Goal: Task Accomplishment & Management: Complete application form

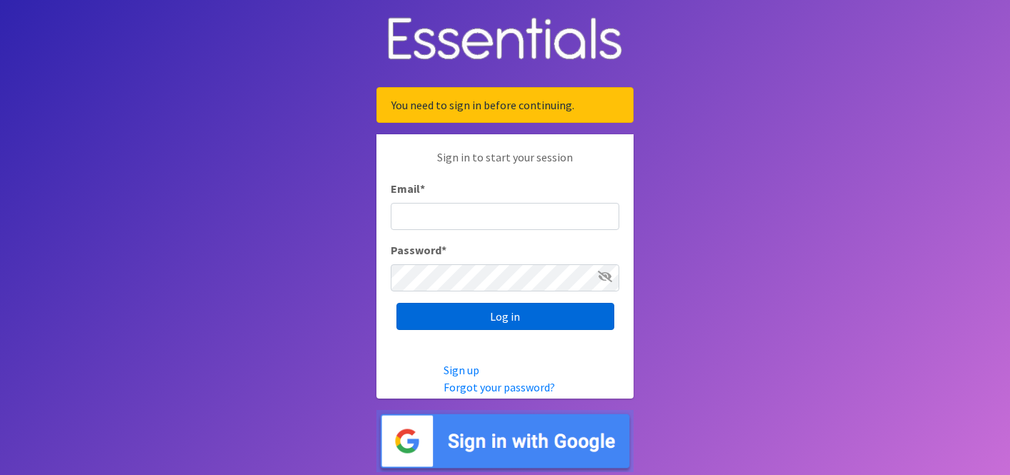
type input "[EMAIL_ADDRESS][DOMAIN_NAME]"
click at [512, 316] on input "Log in" at bounding box center [505, 316] width 218 height 27
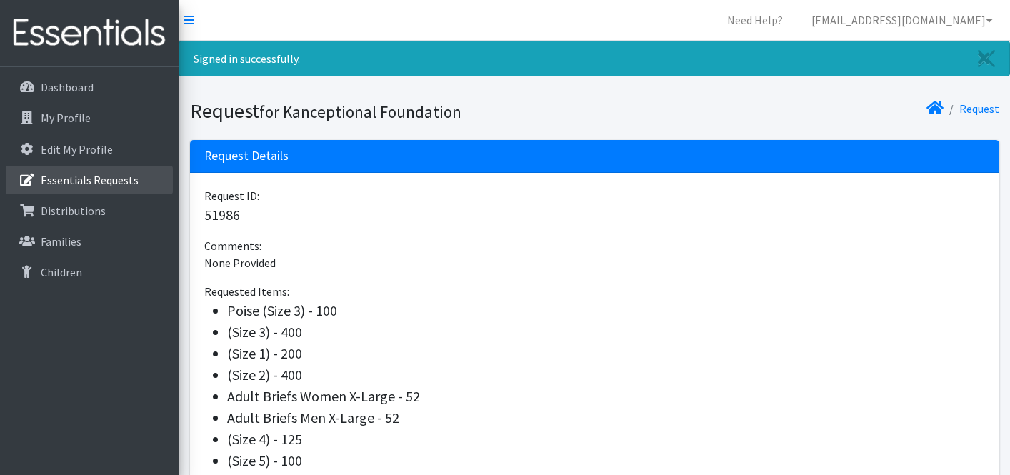
click at [123, 178] on p "Essentials Requests" at bounding box center [90, 180] width 98 height 14
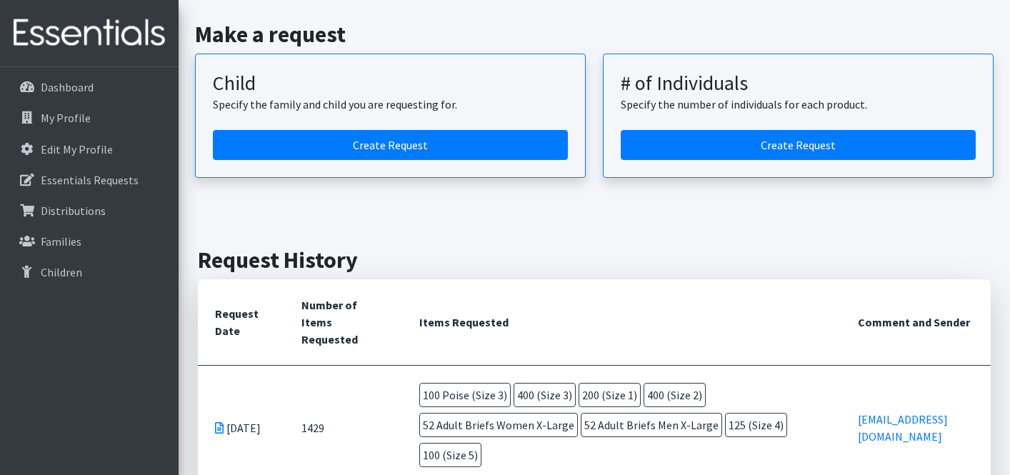
scroll to position [26, 0]
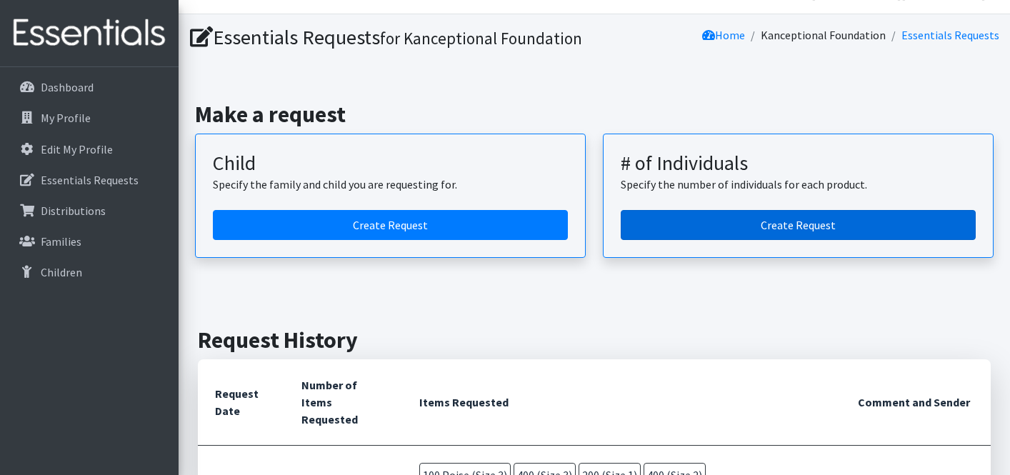
click at [712, 240] on link "Create Request" at bounding box center [798, 225] width 355 height 30
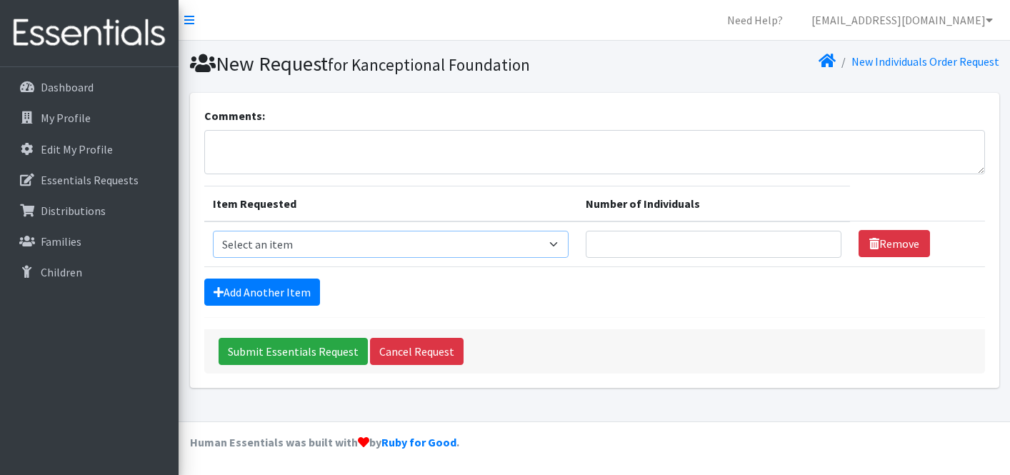
click at [347, 246] on select "Select an item (Newborn) (Preemie) (Size 1) (Size 2) (Size 3) (Size 4) (Size 5)…" at bounding box center [391, 244] width 356 height 27
select select "14507"
click at [213, 231] on select "Select an item (Newborn) (Preemie) (Size 1) (Size 2) (Size 3) (Size 4) (Size 5)…" at bounding box center [391, 244] width 356 height 27
click at [652, 246] on input "Number of Individuals" at bounding box center [714, 244] width 256 height 27
type input "7"
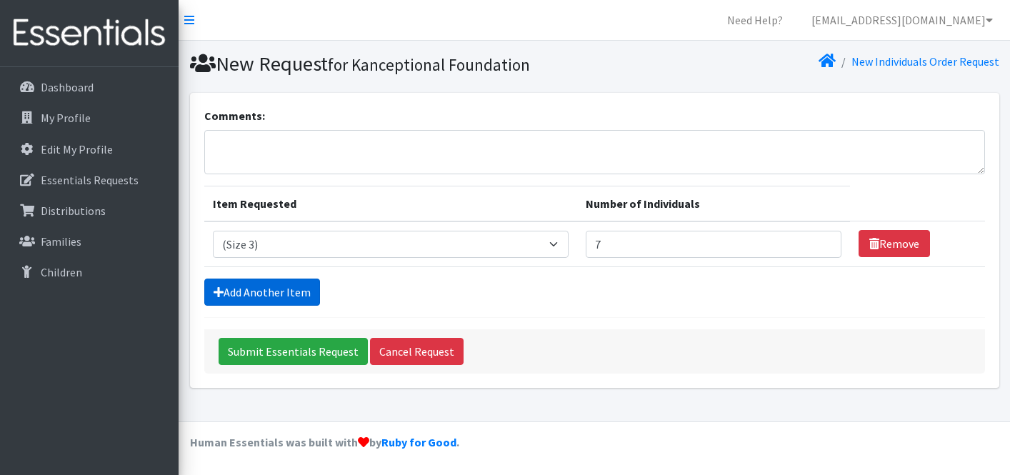
click at [278, 291] on link "Add Another Item" at bounding box center [262, 292] width 116 height 27
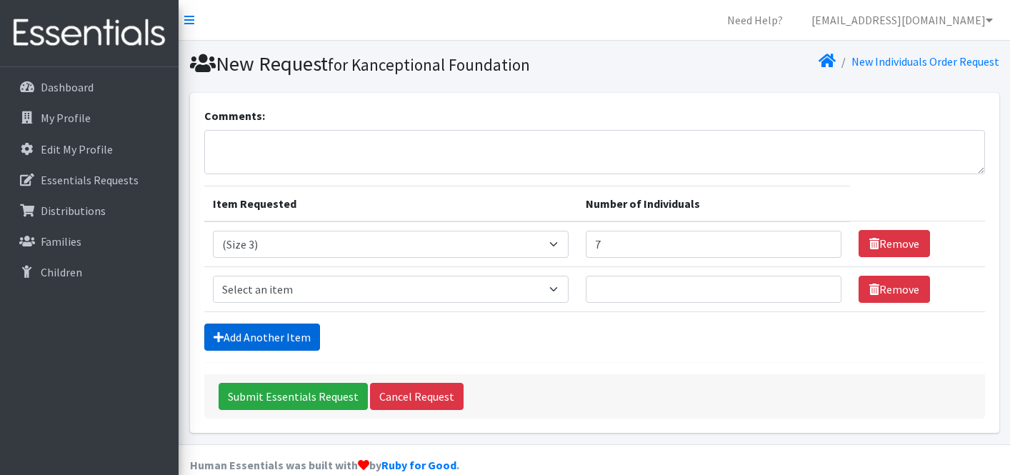
scroll to position [22, 0]
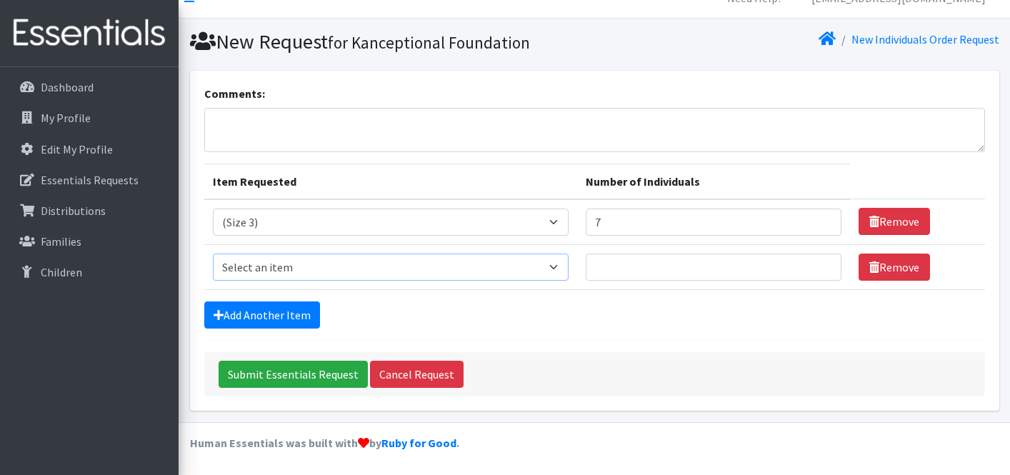
click at [307, 270] on select "Select an item (Newborn) (Preemie) (Size 1) (Size 2) (Size 3) (Size 4) (Size 5)…" at bounding box center [391, 267] width 356 height 27
select select "14512"
click at [213, 254] on select "Select an item (Newborn) (Preemie) (Size 1) (Size 2) (Size 3) (Size 4) (Size 5)…" at bounding box center [391, 267] width 356 height 27
click at [713, 272] on input "Number of Individuals" at bounding box center [714, 267] width 256 height 27
type input "4"
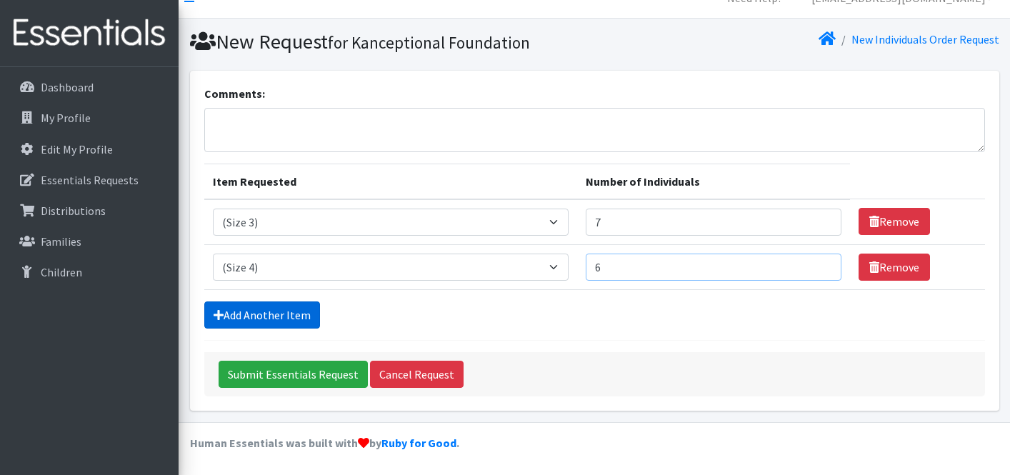
type input "6"
click at [295, 316] on link "Add Another Item" at bounding box center [262, 314] width 116 height 27
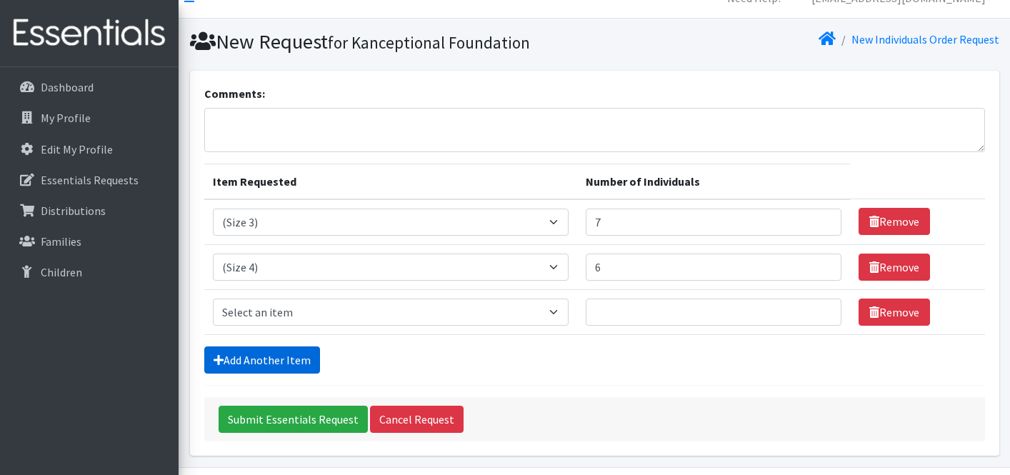
scroll to position [67, 0]
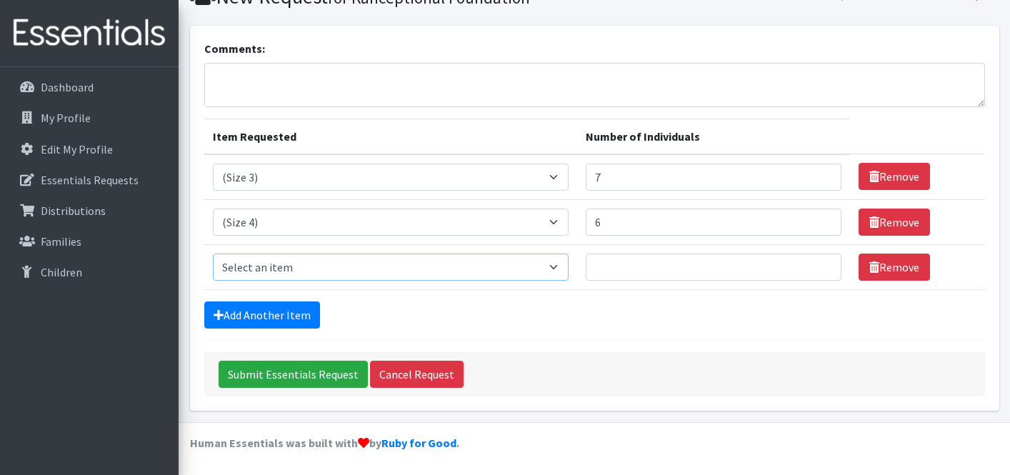
click at [365, 266] on select "Select an item (Newborn) (Preemie) (Size 1) (Size 2) (Size 3) (Size 4) (Size 5)…" at bounding box center [391, 267] width 356 height 27
select select "14767"
click at [213, 254] on select "Select an item (Newborn) (Preemie) (Size 1) (Size 2) (Size 3) (Size 4) (Size 5)…" at bounding box center [391, 267] width 356 height 27
click at [649, 264] on input "Number of Individuals" at bounding box center [714, 267] width 256 height 27
type input "10"
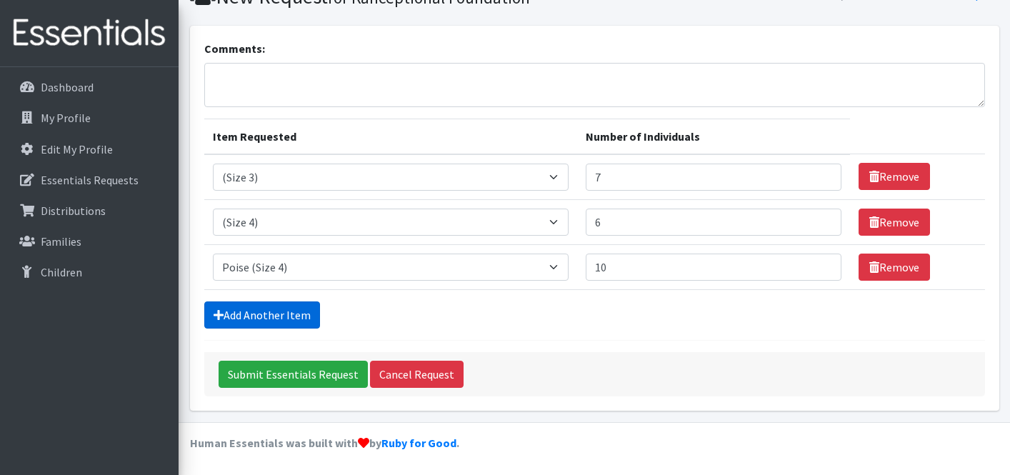
click at [307, 312] on link "Add Another Item" at bounding box center [262, 314] width 116 height 27
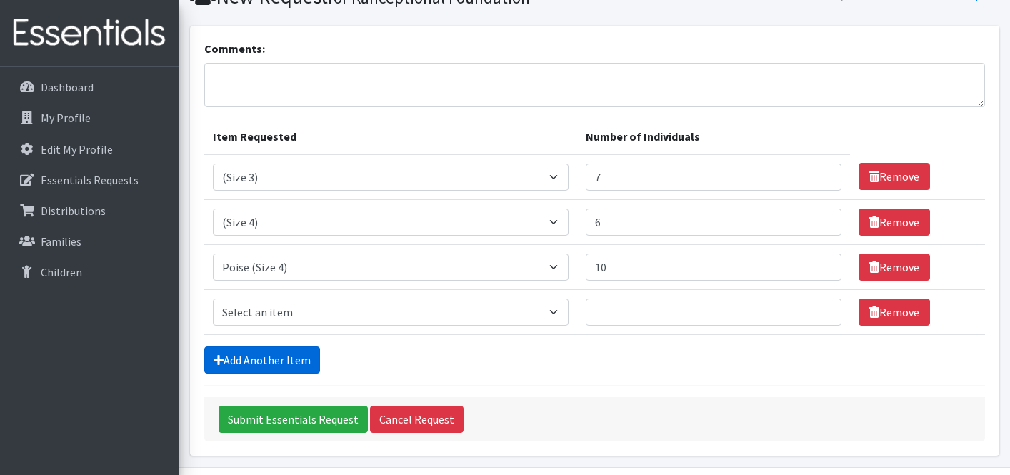
scroll to position [112, 0]
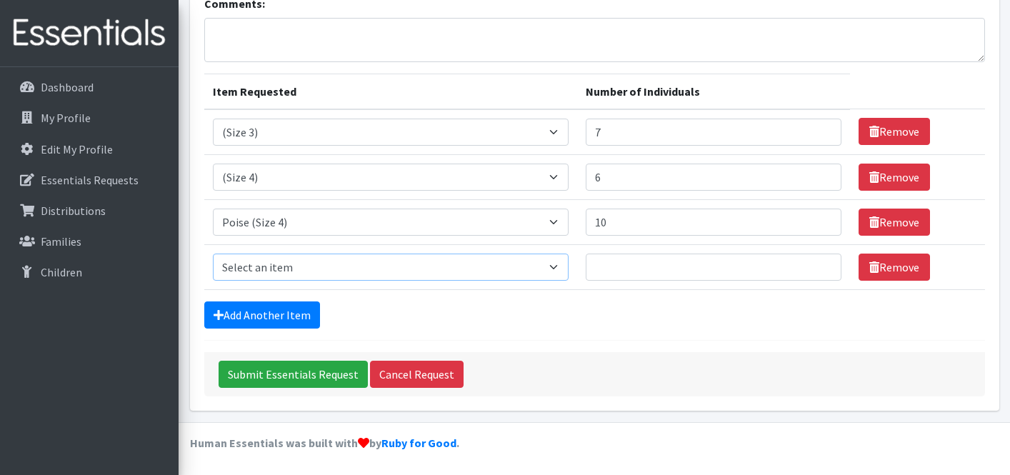
click at [386, 272] on select "Select an item (Newborn) (Preemie) (Size 1) (Size 2) (Size 3) (Size 4) (Size 5)…" at bounding box center [391, 267] width 356 height 27
